Goal: Task Accomplishment & Management: Use online tool/utility

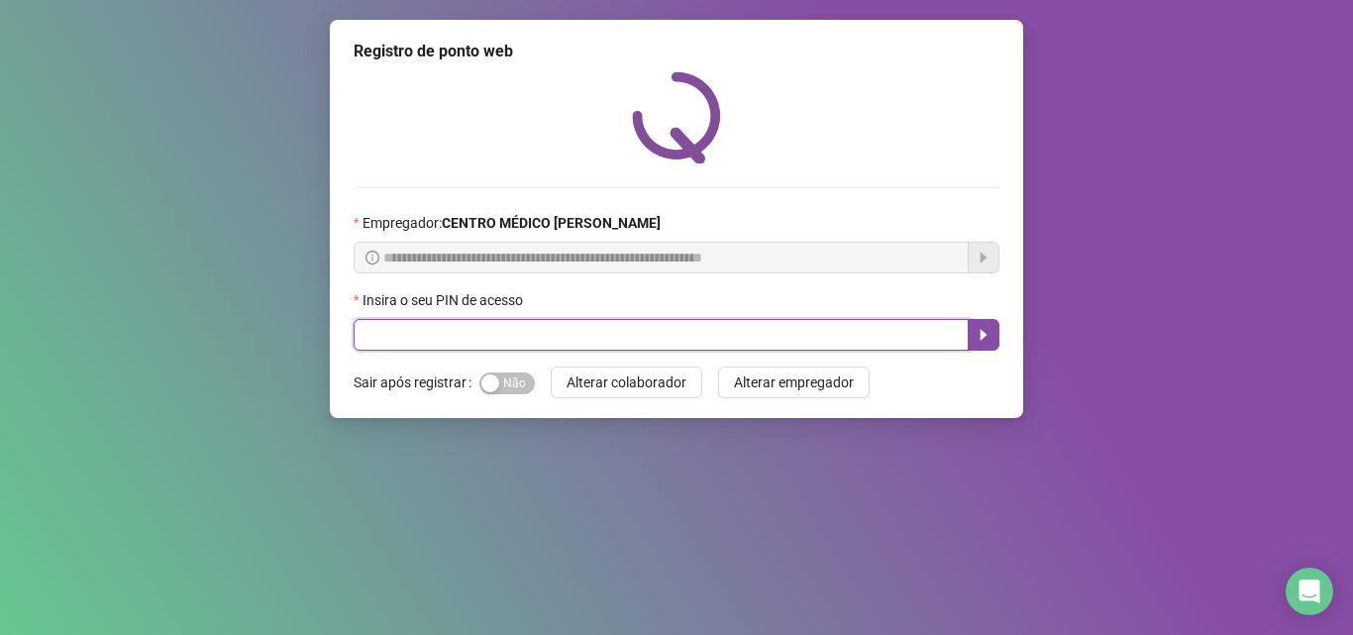
click at [787, 334] on input "text" at bounding box center [661, 335] width 615 height 32
type input "*****"
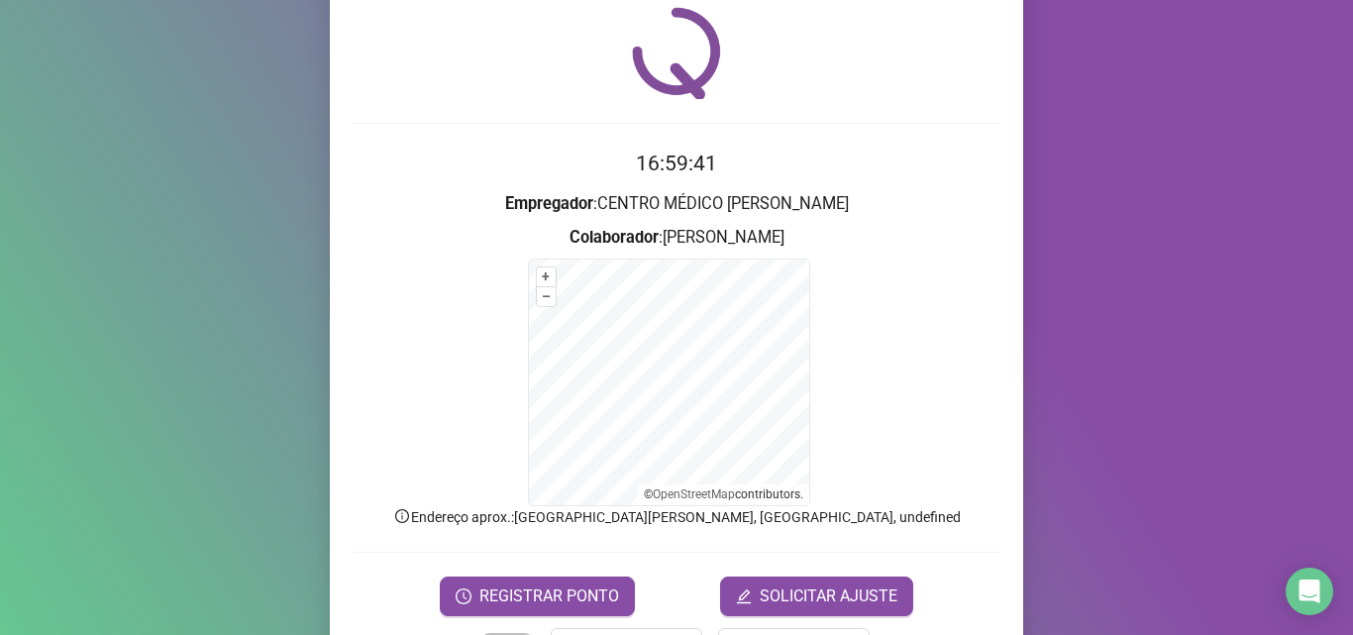
scroll to position [99, 0]
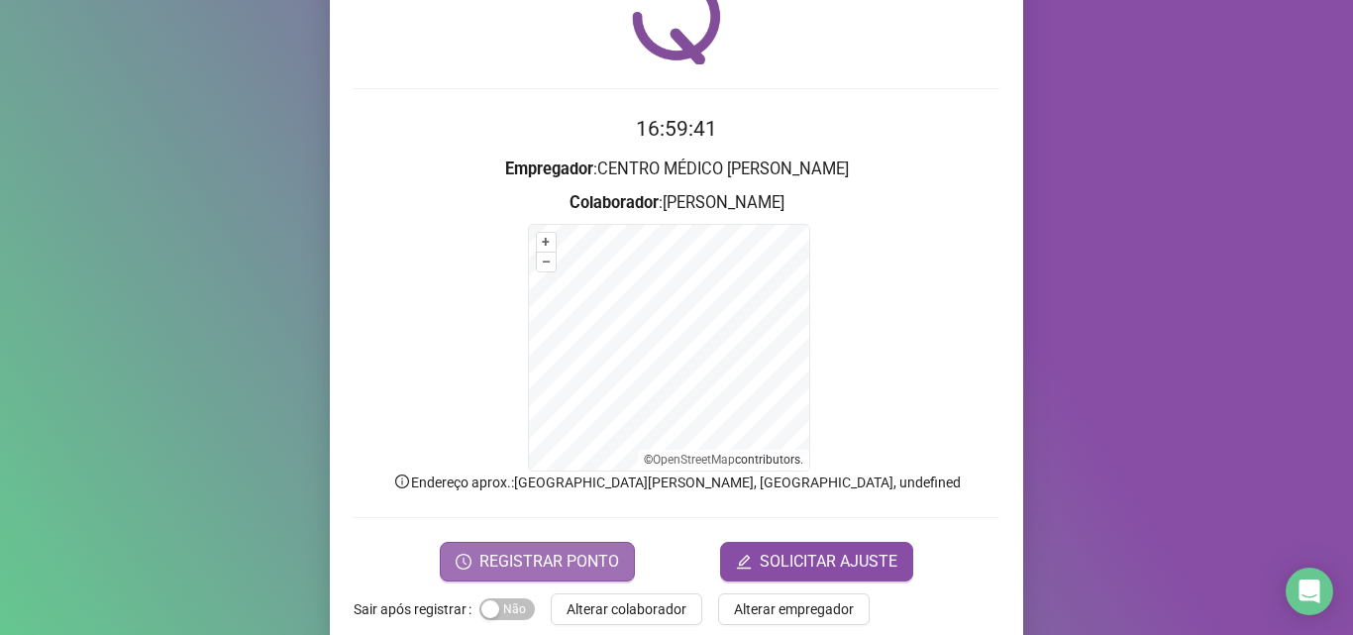
click at [546, 546] on button "REGISTRAR PONTO" at bounding box center [537, 562] width 195 height 40
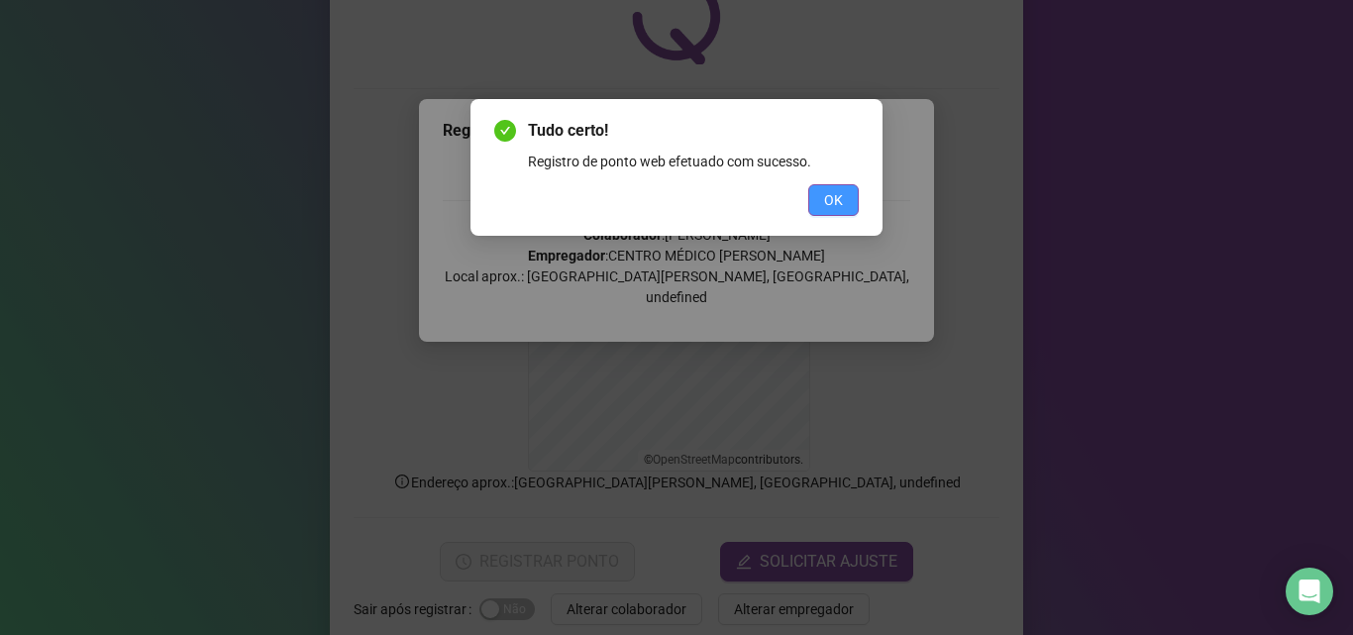
click at [831, 196] on span "OK" at bounding box center [833, 200] width 19 height 22
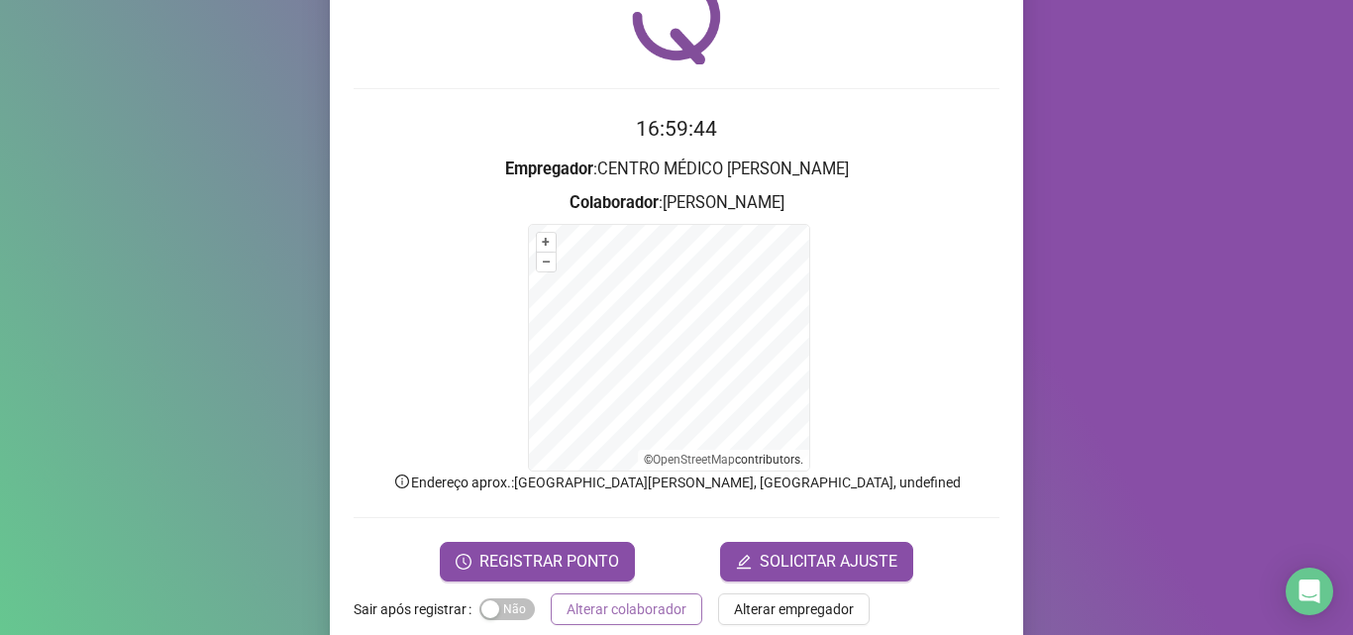
click at [641, 600] on span "Alterar colaborador" at bounding box center [627, 609] width 120 height 22
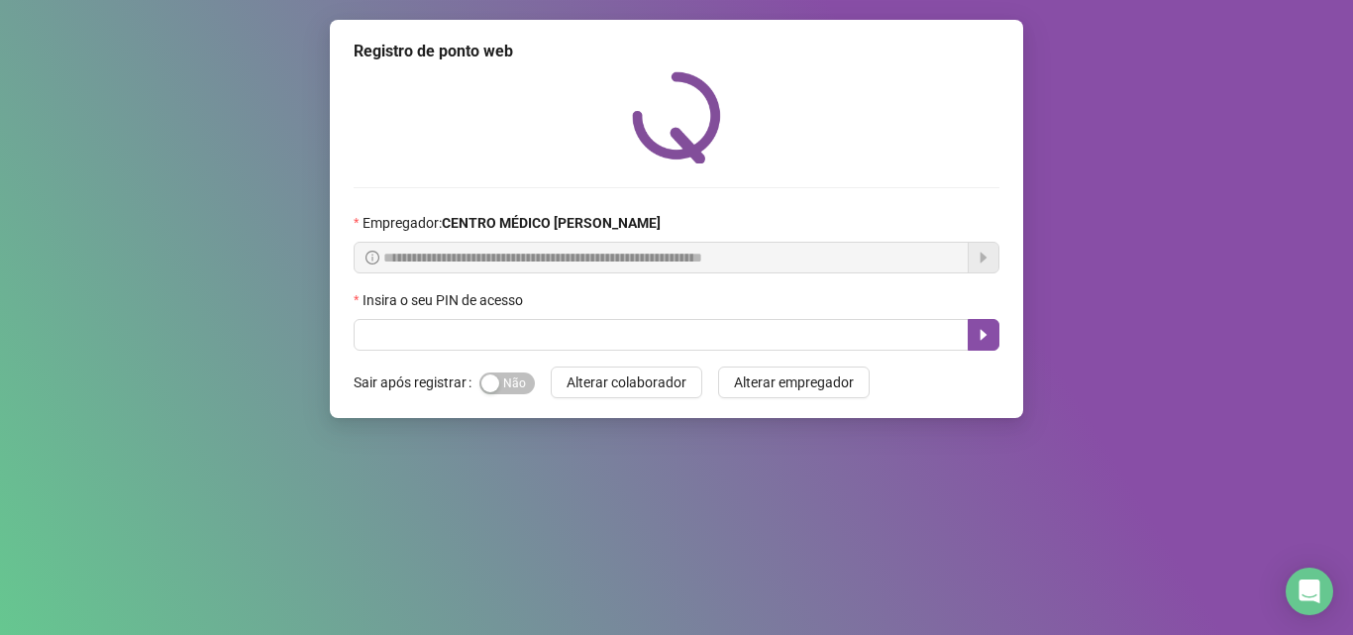
scroll to position [0, 0]
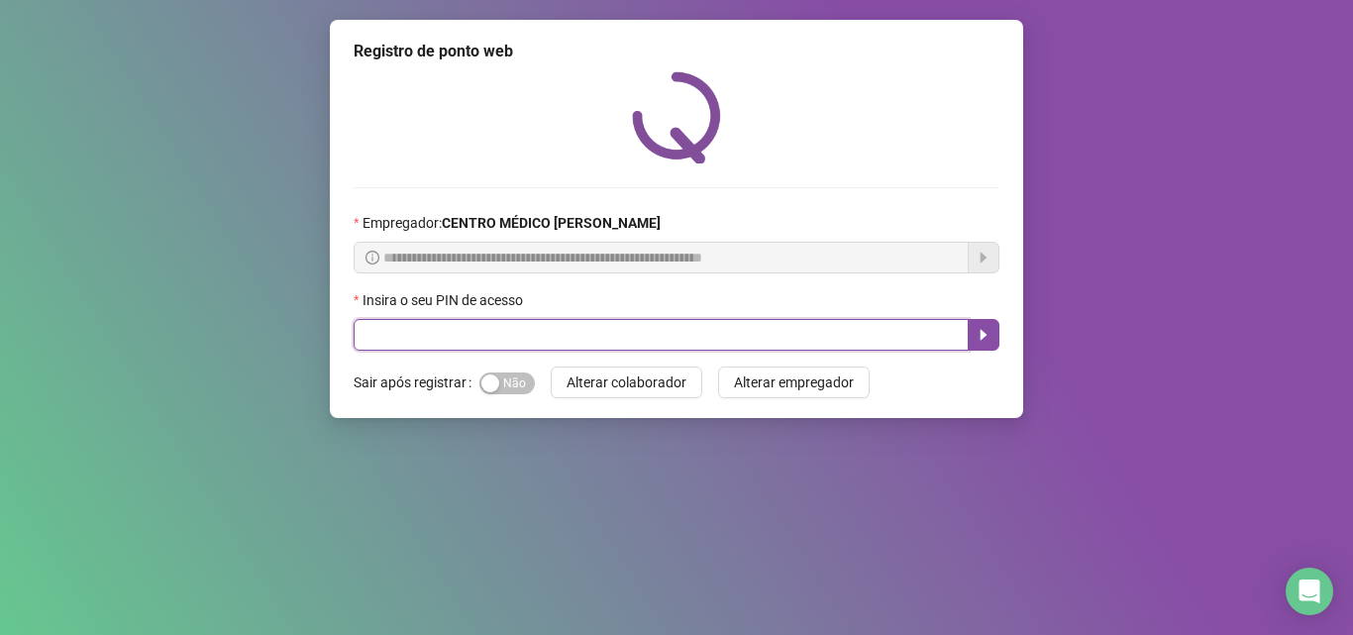
click at [549, 343] on input "text" at bounding box center [661, 335] width 615 height 32
type input "*****"
click at [990, 340] on icon "caret-right" at bounding box center [984, 335] width 16 height 16
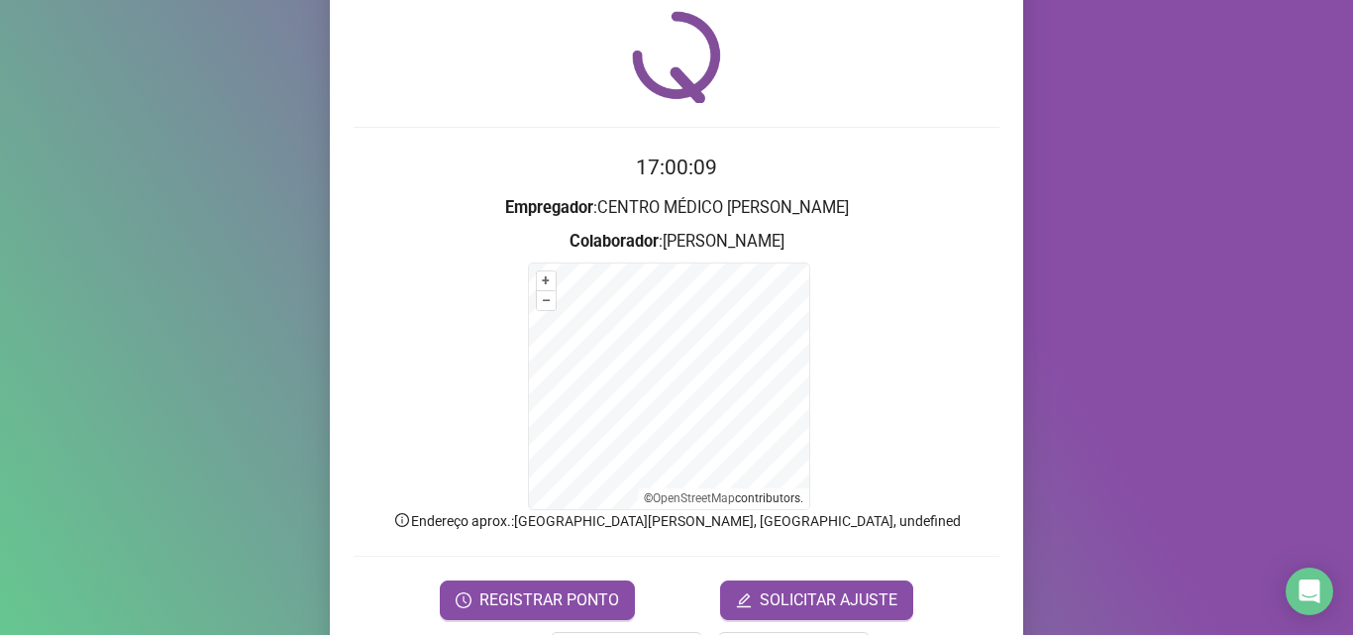
scroll to position [133, 0]
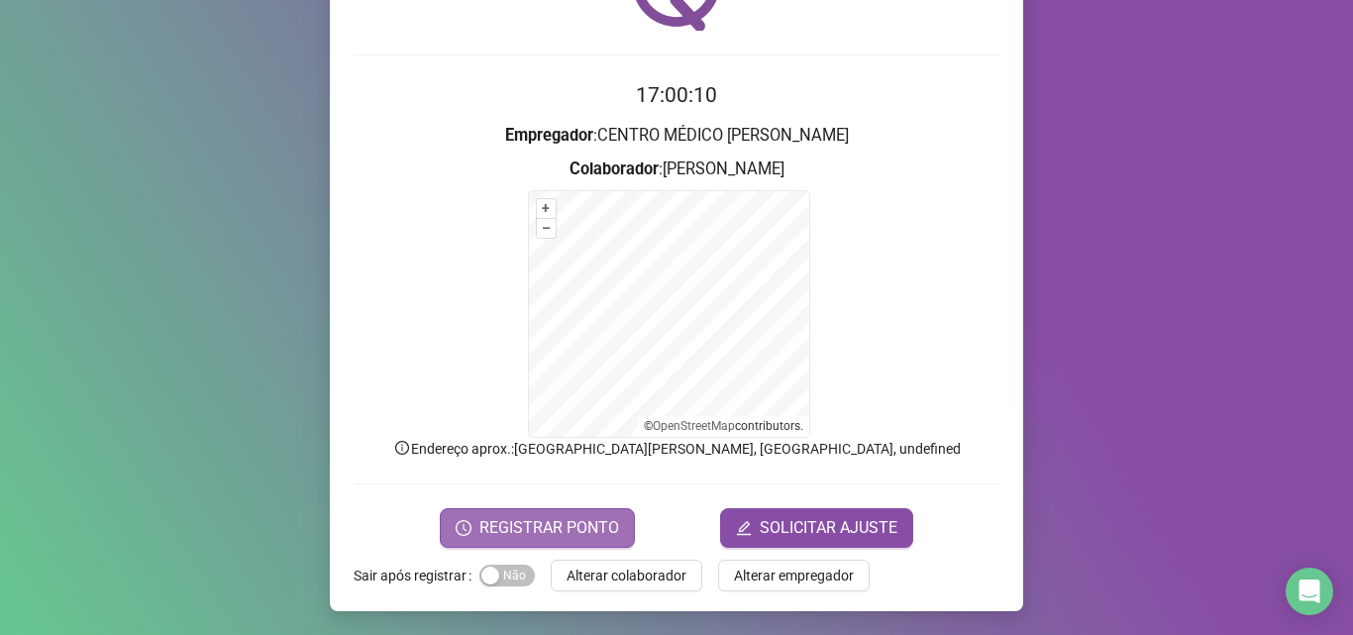
click at [488, 523] on span "REGISTRAR PONTO" at bounding box center [549, 528] width 140 height 24
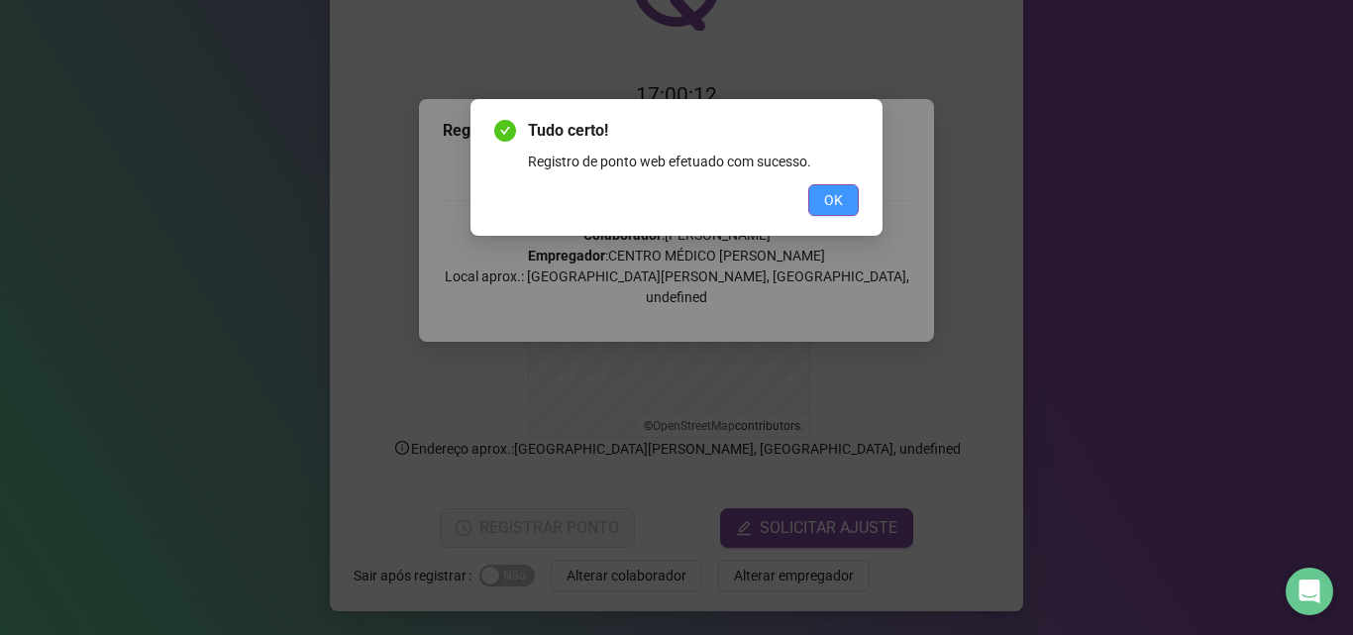
click at [856, 202] on button "OK" at bounding box center [833, 200] width 51 height 32
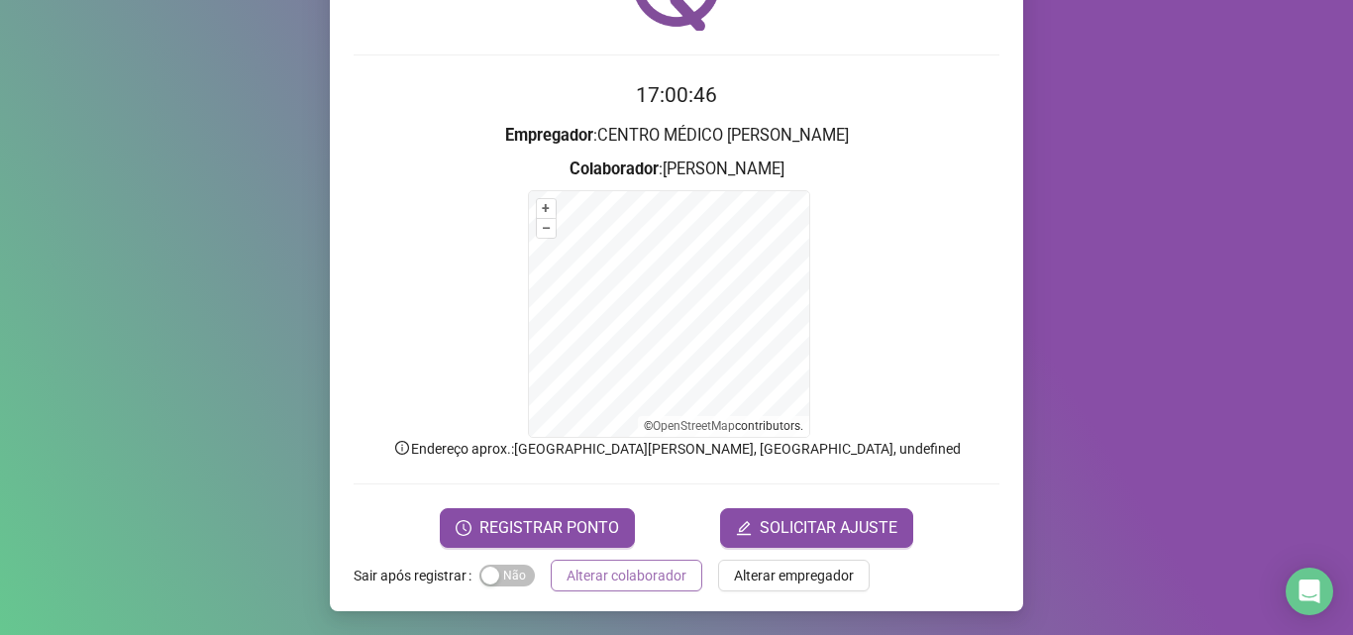
click at [668, 566] on span "Alterar colaborador" at bounding box center [627, 576] width 120 height 22
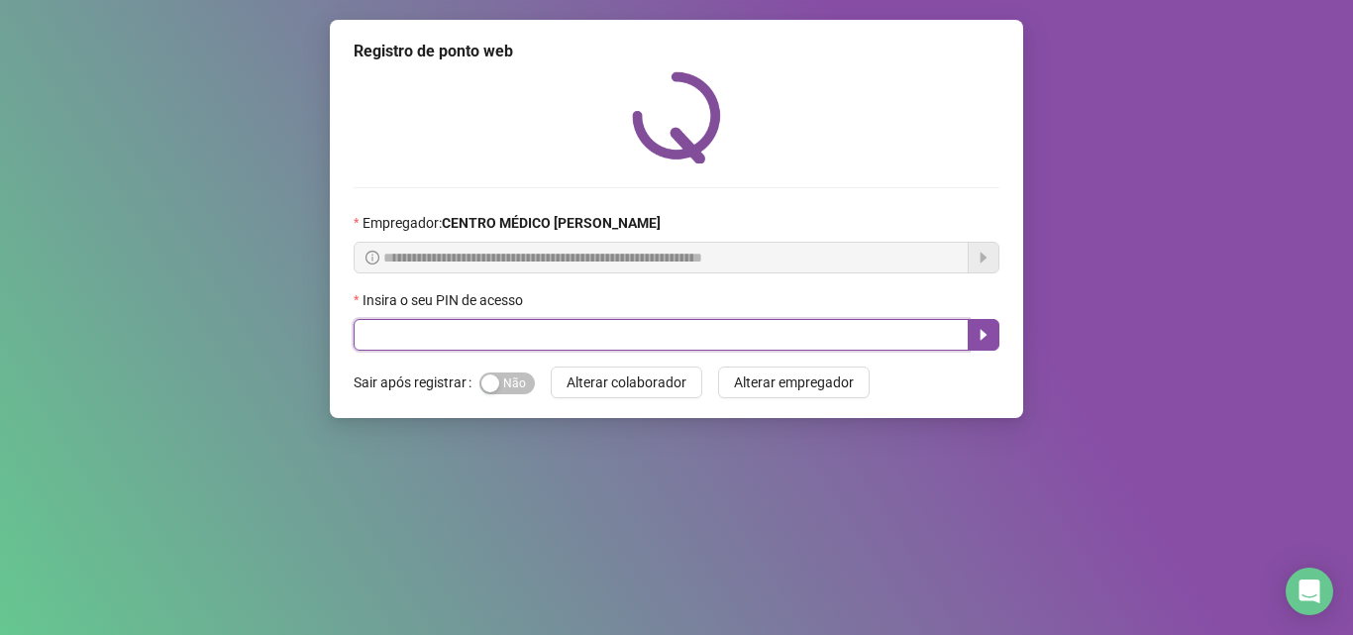
click at [633, 338] on input "text" at bounding box center [661, 335] width 615 height 32
type input "*****"
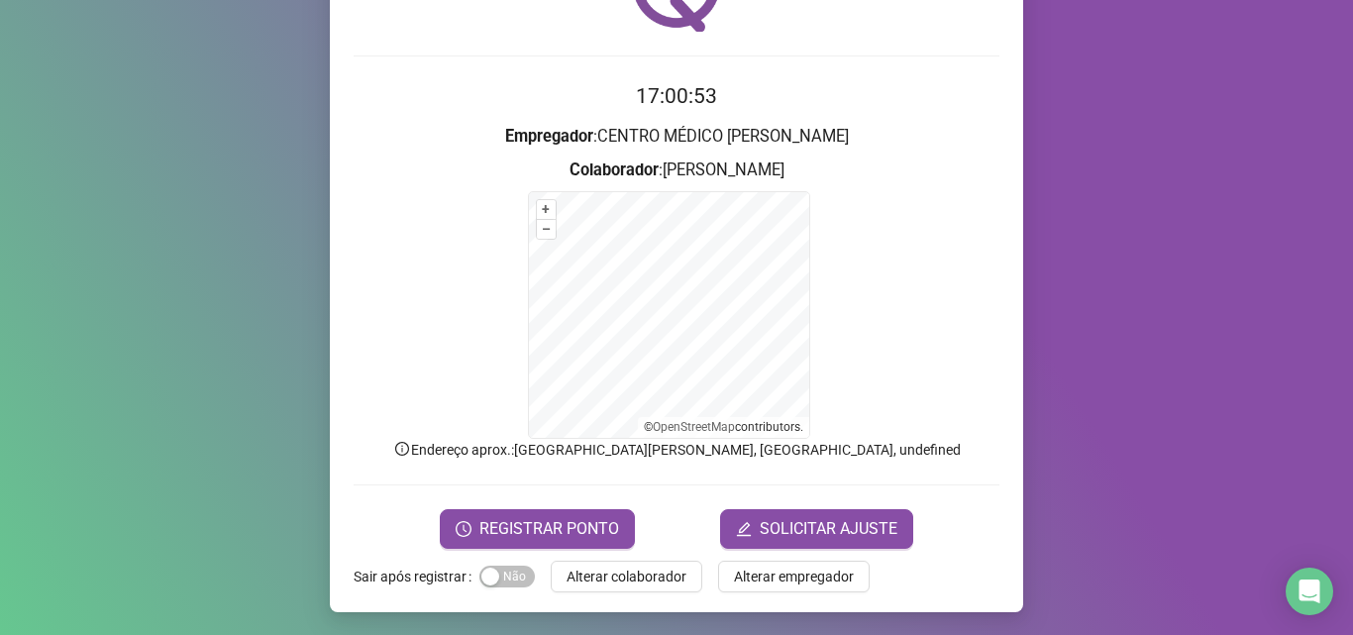
scroll to position [133, 0]
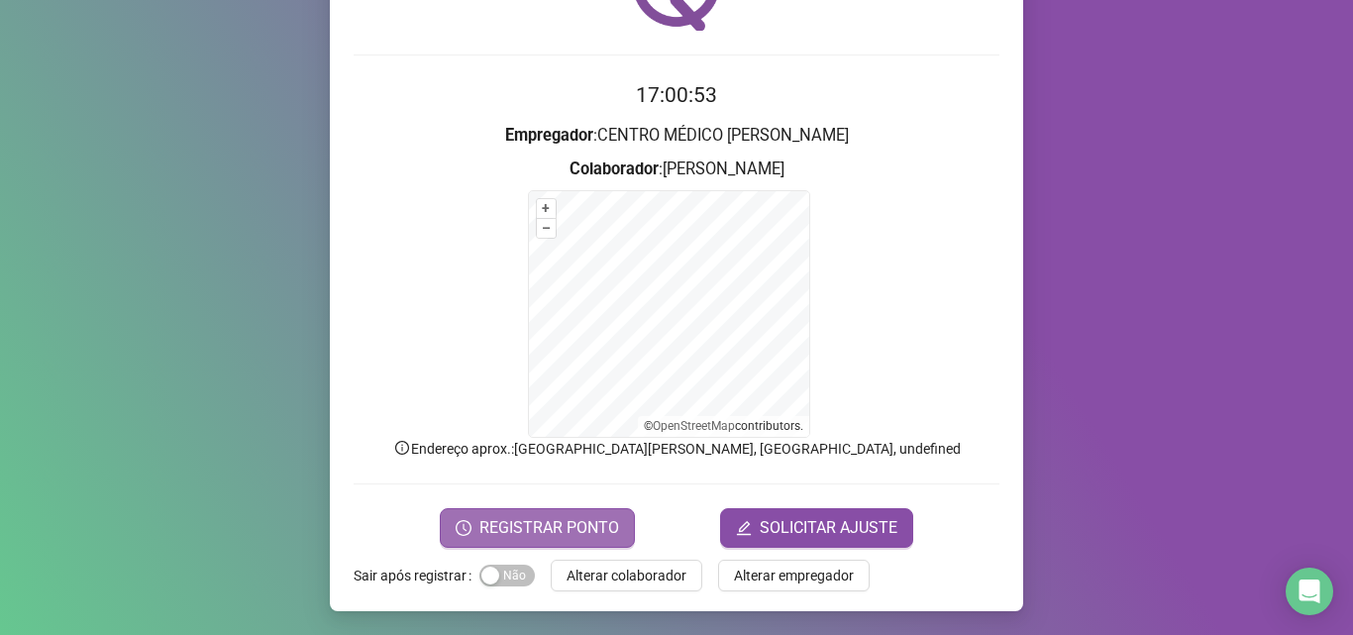
click at [529, 518] on span "REGISTRAR PONTO" at bounding box center [549, 528] width 140 height 24
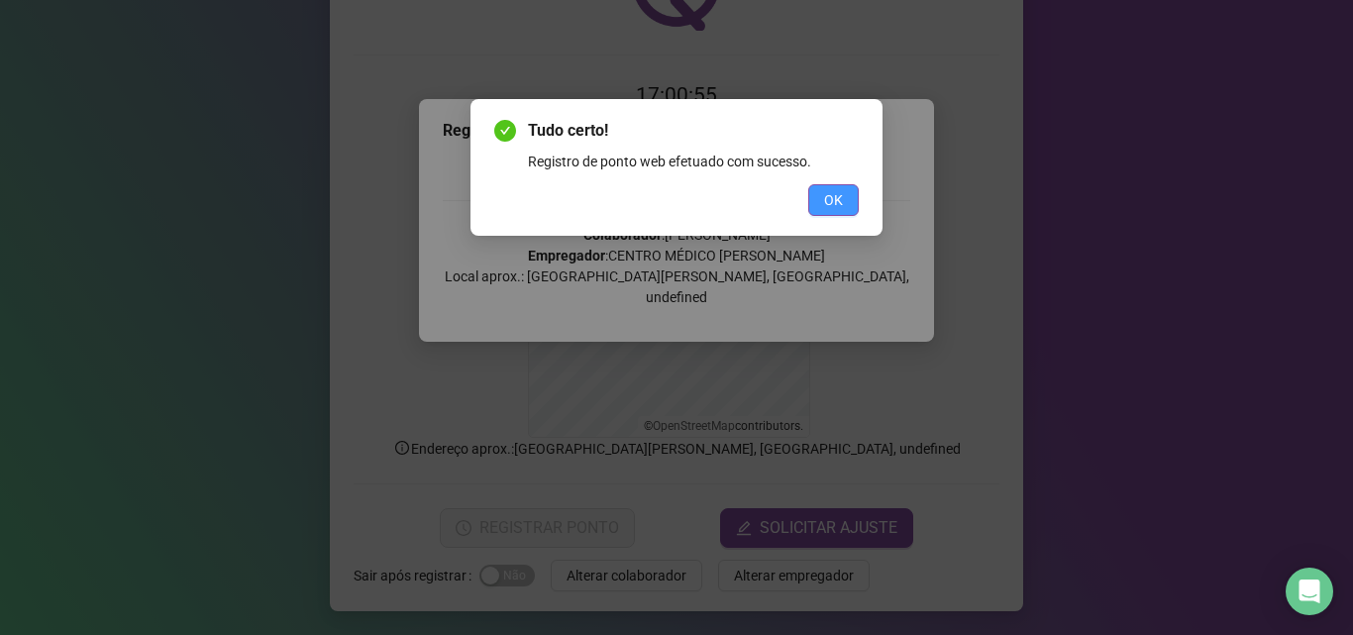
click at [843, 193] on button "OK" at bounding box center [833, 200] width 51 height 32
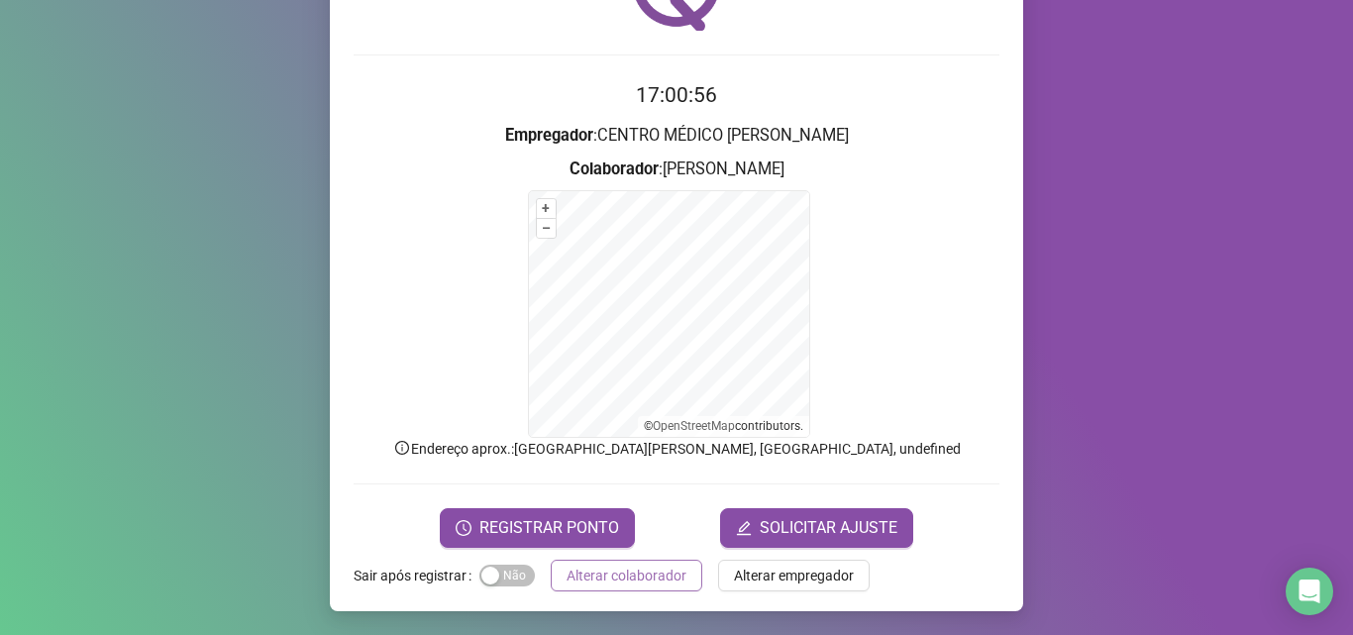
click at [627, 565] on span "Alterar colaborador" at bounding box center [627, 576] width 120 height 22
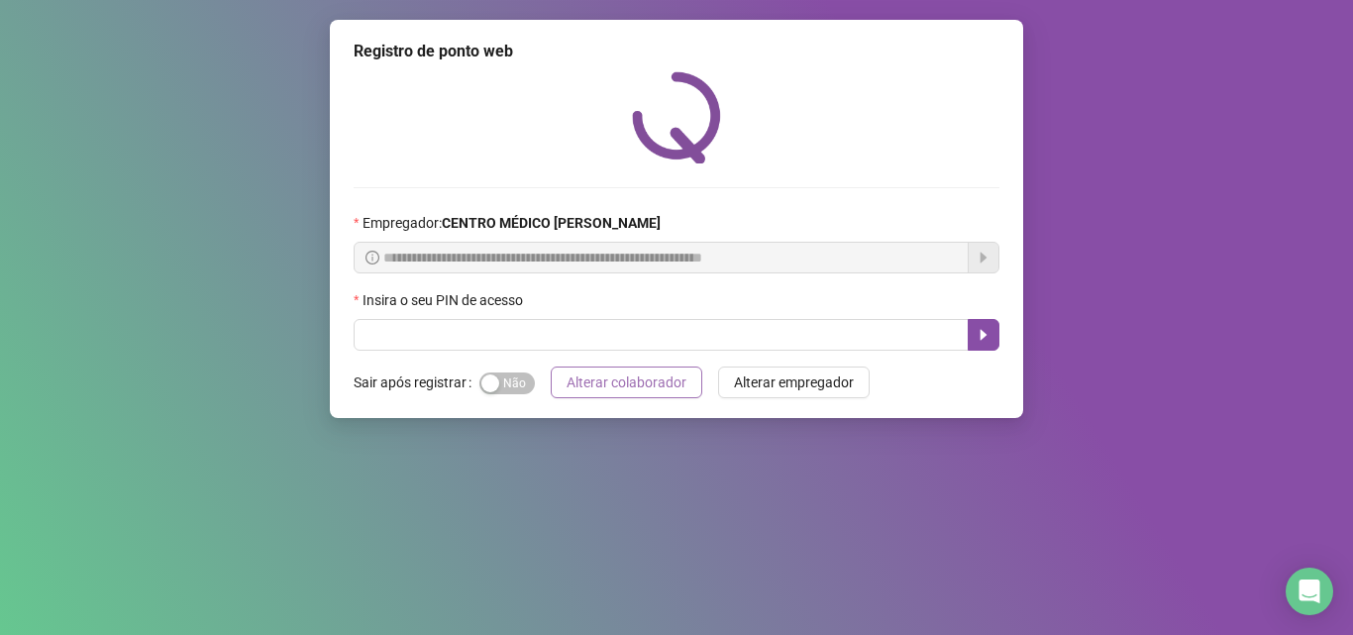
scroll to position [0, 0]
